Goal: Task Accomplishment & Management: Manage account settings

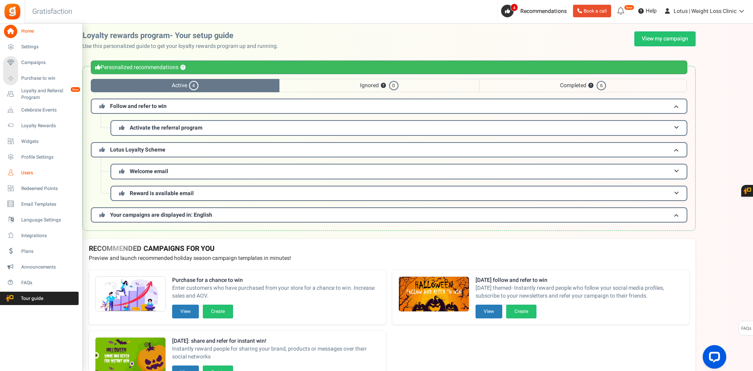
click at [22, 173] on span "Users" at bounding box center [48, 173] width 55 height 7
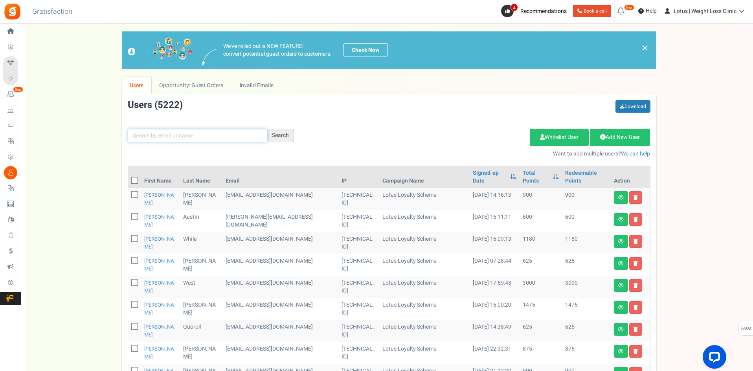
click at [179, 140] on input "text" at bounding box center [198, 135] width 140 height 13
paste input "[PERSON_NAME][EMAIL_ADDRESS][PERSON_NAME][DOMAIN_NAME]"
type input "[PERSON_NAME][EMAIL_ADDRESS][PERSON_NAME][DOMAIN_NAME]"
click at [290, 138] on div "Search" at bounding box center [280, 135] width 27 height 13
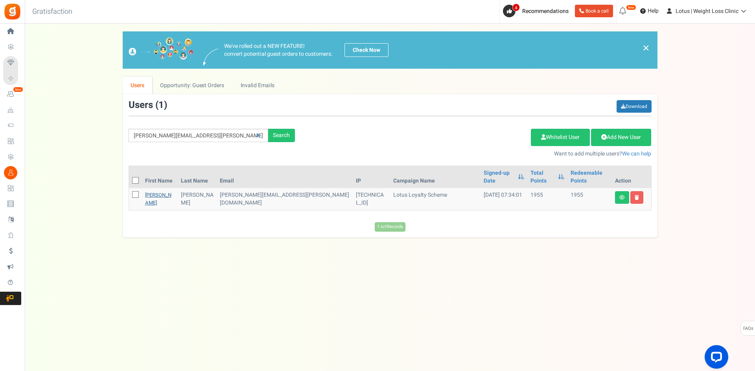
click at [153, 191] on link "[PERSON_NAME]" at bounding box center [158, 198] width 26 height 15
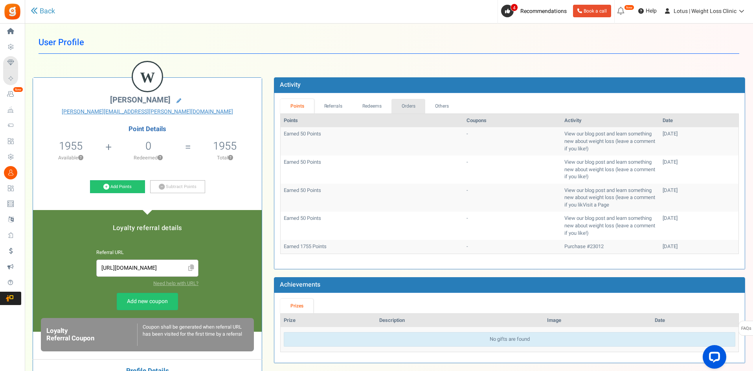
click at [402, 102] on link "Orders" at bounding box center [408, 106] width 34 height 15
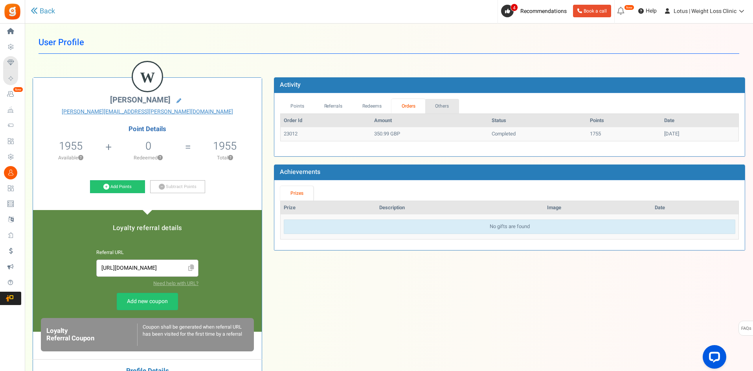
click at [447, 105] on link "Others" at bounding box center [442, 106] width 34 height 15
click at [287, 112] on link "Points" at bounding box center [297, 106] width 34 height 15
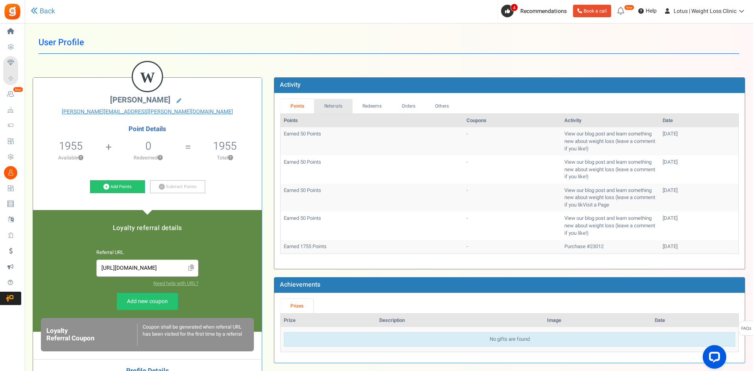
click at [320, 105] on link "Referrals" at bounding box center [333, 106] width 39 height 15
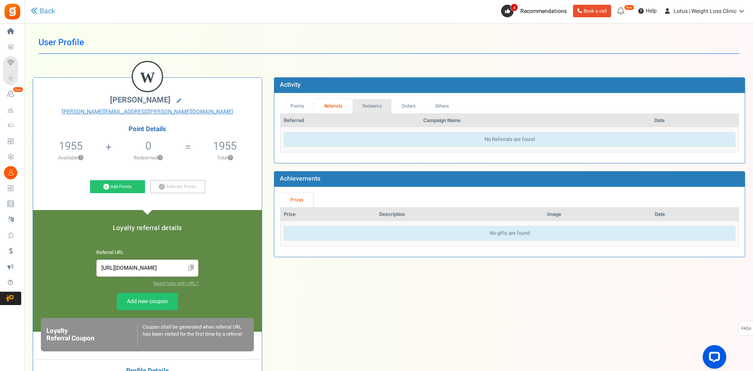
click at [373, 105] on link "Redeems" at bounding box center [372, 106] width 39 height 15
click at [406, 106] on link "Orders" at bounding box center [408, 106] width 34 height 15
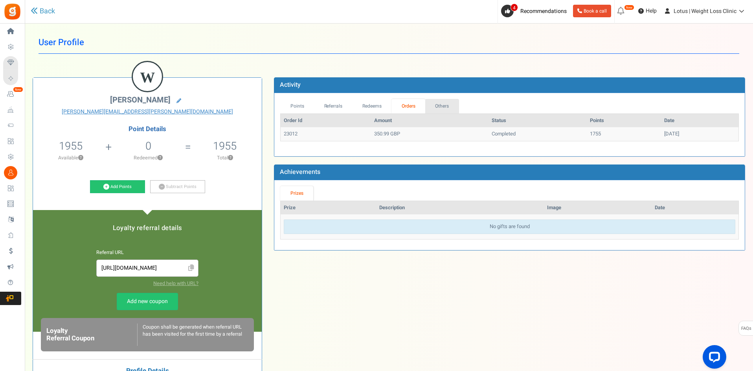
click at [438, 106] on link "Others" at bounding box center [442, 106] width 34 height 15
click at [294, 103] on link "Points" at bounding box center [297, 106] width 34 height 15
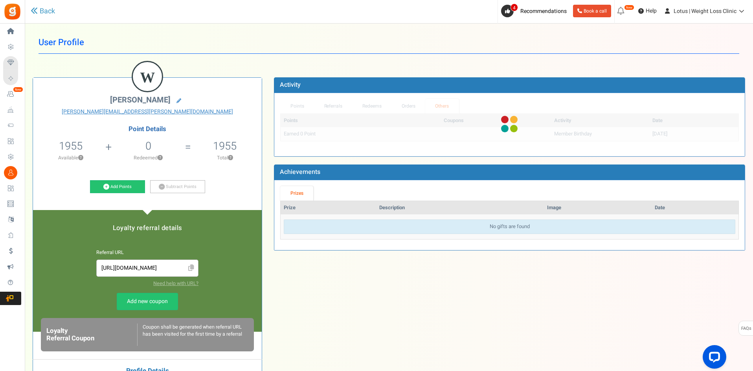
click at [342, 103] on div at bounding box center [509, 124] width 470 height 63
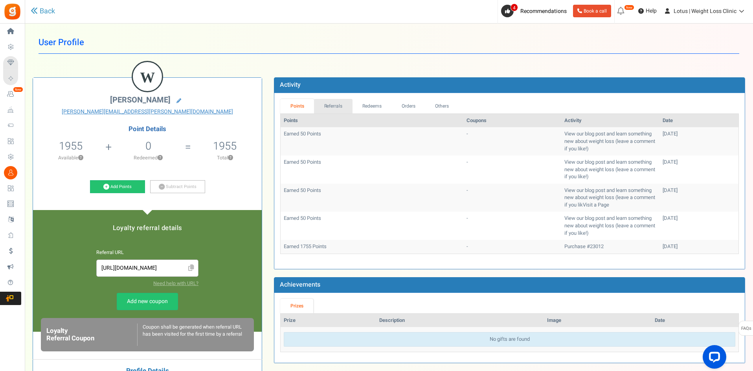
click at [335, 105] on link "Referrals" at bounding box center [333, 106] width 39 height 15
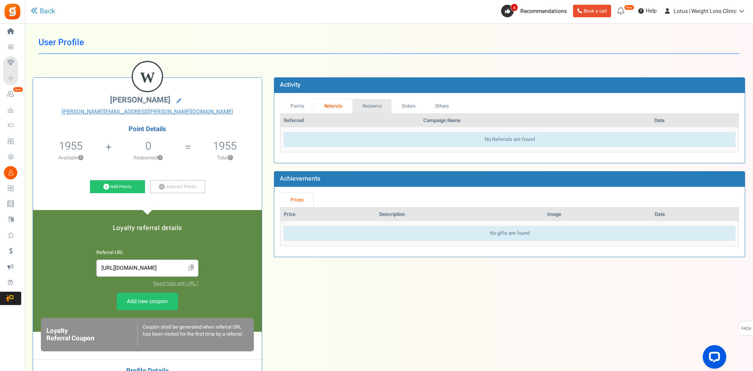
click at [376, 104] on link "Redeems" at bounding box center [372, 106] width 39 height 15
click at [406, 104] on link "Orders" at bounding box center [408, 106] width 34 height 15
